Goal: Navigation & Orientation: Find specific page/section

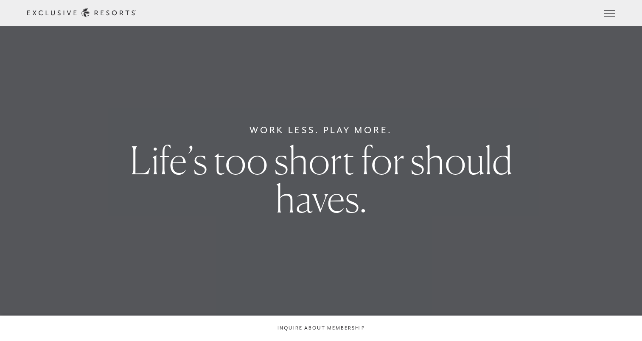
click at [0, 0] on link "The Collection" at bounding box center [0, 0] width 0 height 0
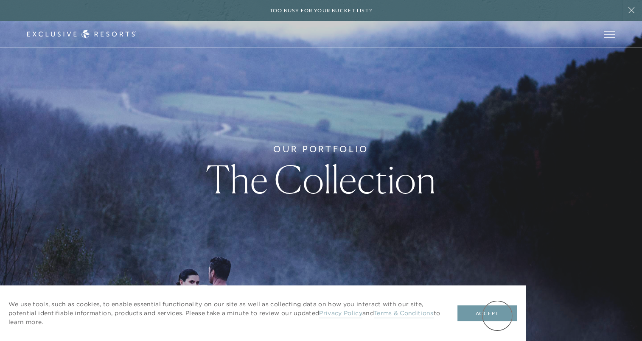
click at [498, 315] on button "Accept" at bounding box center [487, 314] width 59 height 16
